Goal: Browse casually: Explore the website without a specific task or goal

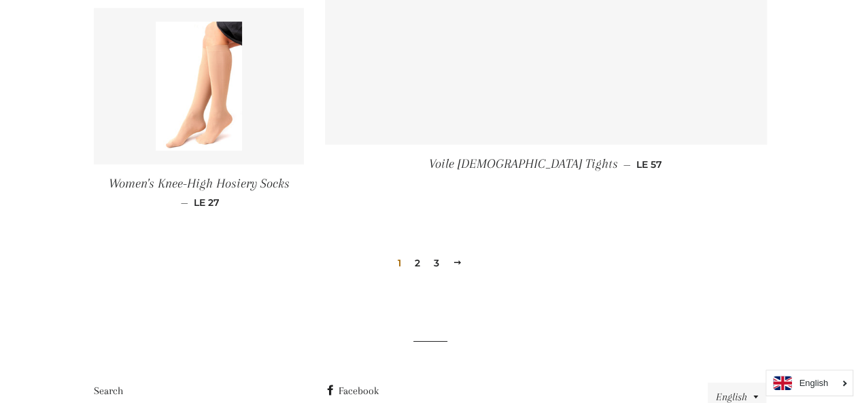
scroll to position [2088, 0]
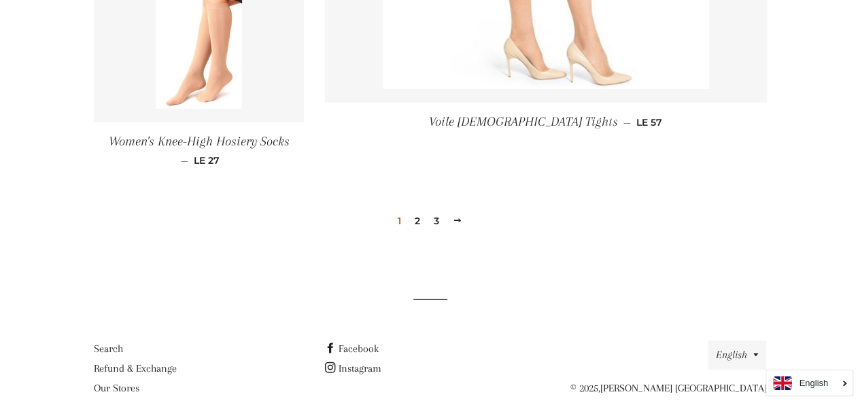
click at [423, 215] on link "2" at bounding box center [417, 221] width 16 height 20
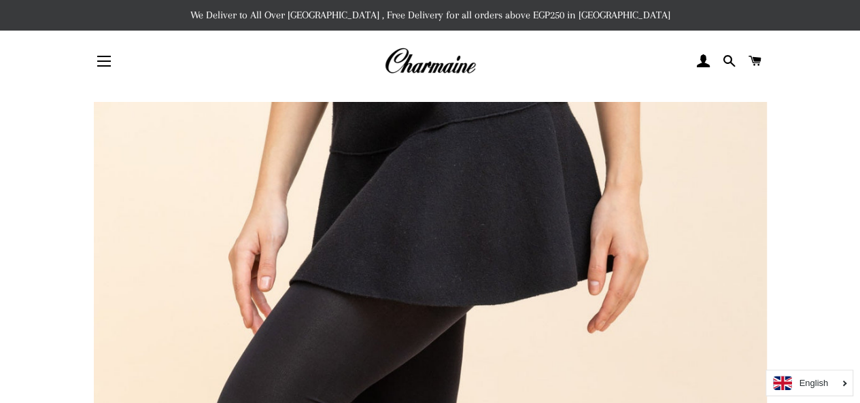
click at [101, 51] on button "Site navigation" at bounding box center [104, 61] width 34 height 34
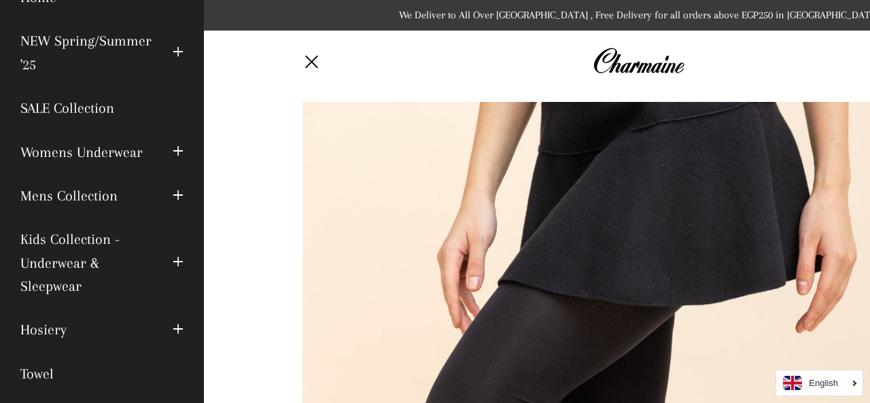
scroll to position [79, 0]
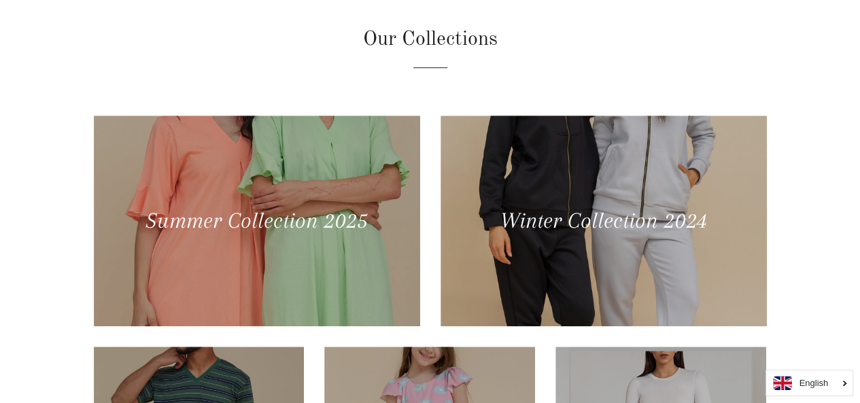
scroll to position [317, 0]
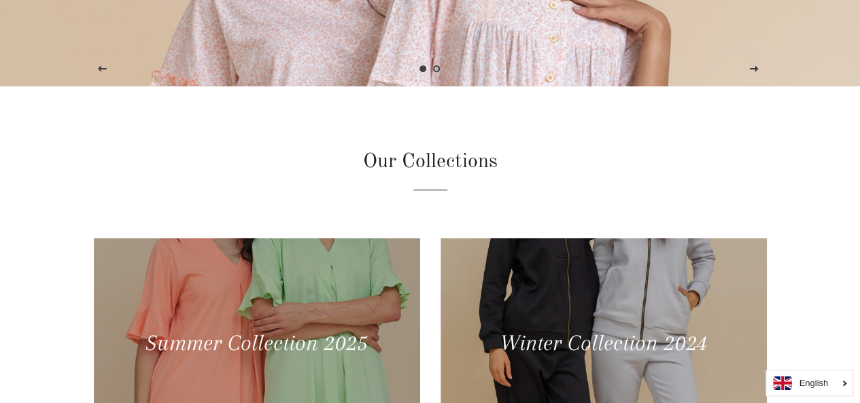
click at [228, 336] on div at bounding box center [257, 343] width 326 height 211
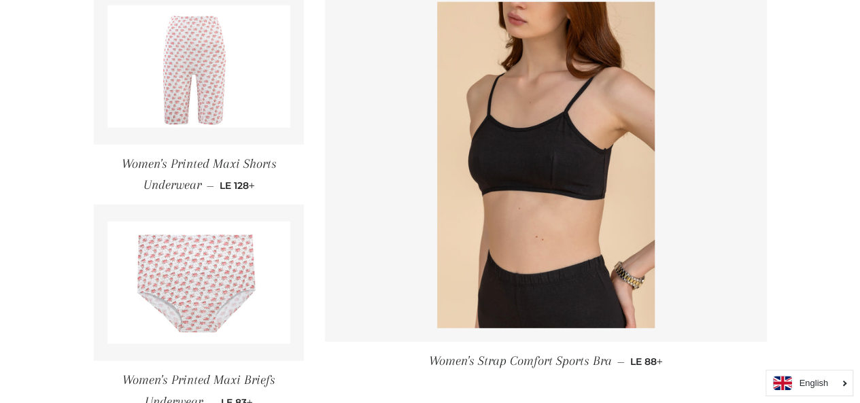
scroll to position [2130, 0]
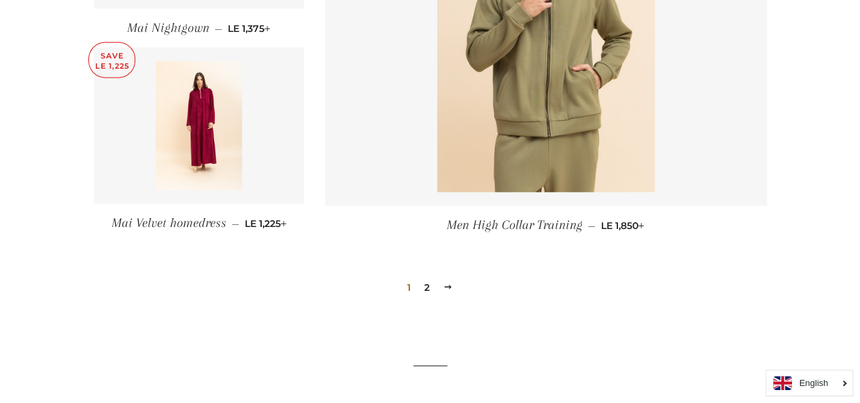
scroll to position [2030, 0]
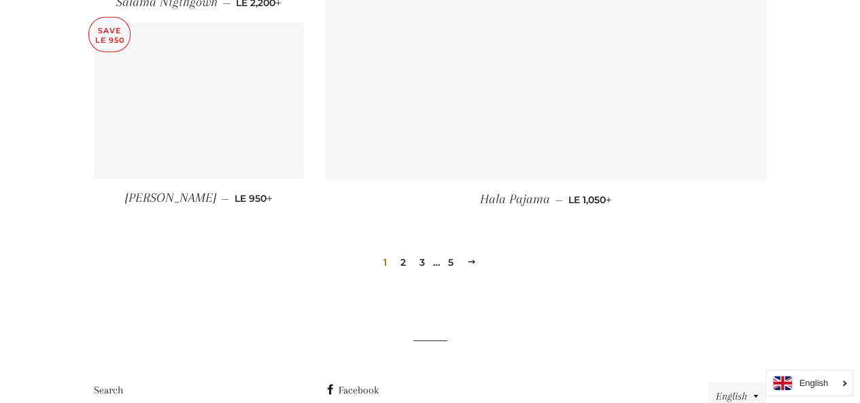
scroll to position [2015, 0]
